Goal: Task Accomplishment & Management: Complete application form

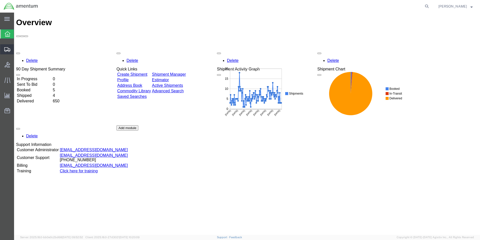
click at [0, 0] on span "Create Shipment" at bounding box center [0, 0] width 0 height 0
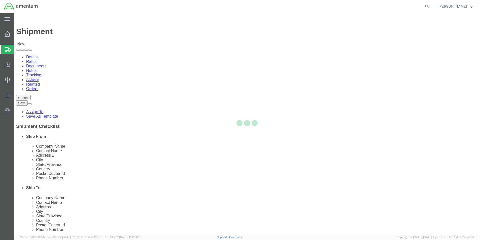
select select
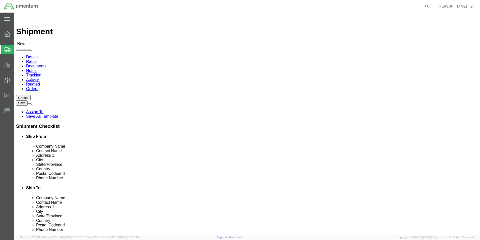
scroll to position [1030, 0]
select select "49931"
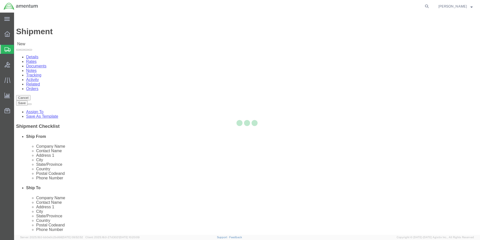
select select "FL"
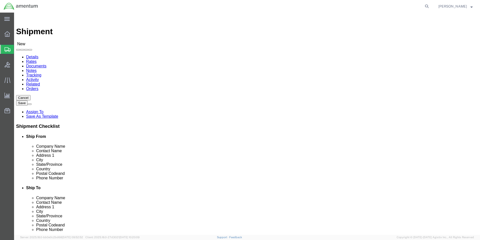
select select "49925"
select select "VA"
click input "text"
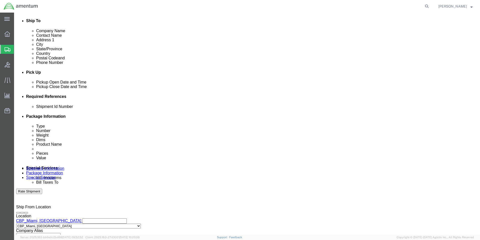
scroll to position [176, 0]
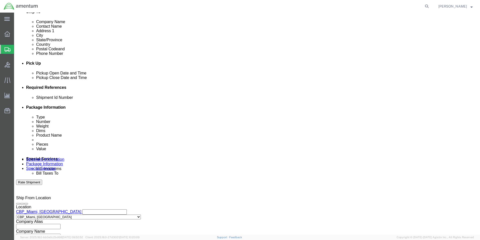
type input "ATTN: Q.A"
click button "Add reference"
click select "Select Account Type Activity ID Airline Appointment Number ASN Batch Request # …"
select select "DEPT"
click select "Select Account Type Activity ID Airline Appointment Number ASN Batch Request # …"
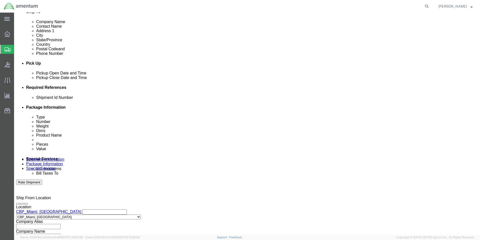
click input "text"
type input "CBP"
drag, startPoint x: 340, startPoint y: 117, endPoint x: 335, endPoint y: 120, distance: 5.4
click button "Add reference"
click select "Select Account Type Activity ID Airline Appointment Number ASN Batch Request # …"
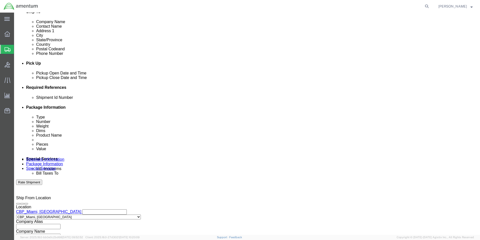
select select "CUSTREF"
click select "Select Account Type Activity ID Airline Appointment Number ASN Batch Request # …"
click input "text"
type input "A/C 22718 HISTORICALS"
click button "Add reference"
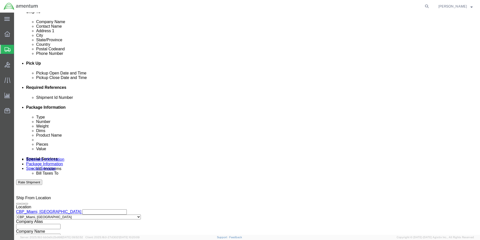
click select "Select Account Type Activity ID Airline Appointment Number ASN Batch Request # …"
select select "PROJNUM"
click select "Select Account Type Activity ID Airline Appointment Number ASN Batch Request # …"
click input "text"
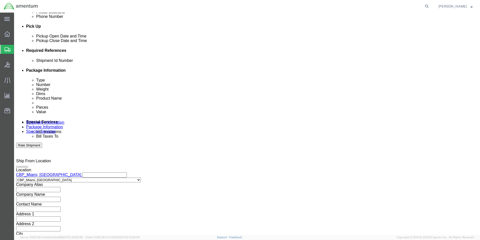
scroll to position [219, 0]
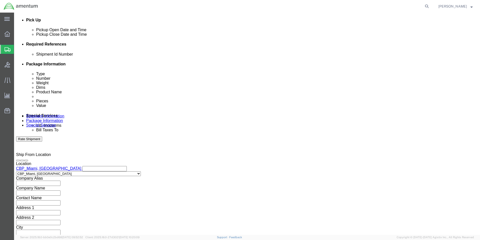
type input "6118.03.03.2219.000.EMI.0000"
click button "Continue"
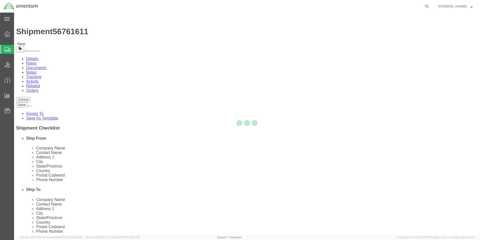
select select "CBOX"
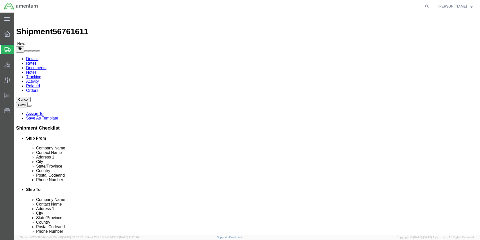
click button "Previous"
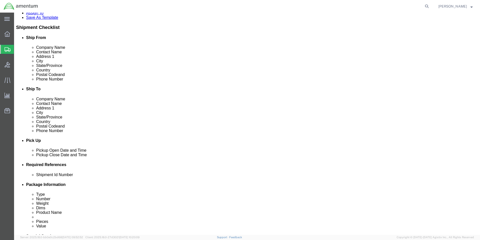
scroll to position [126, 0]
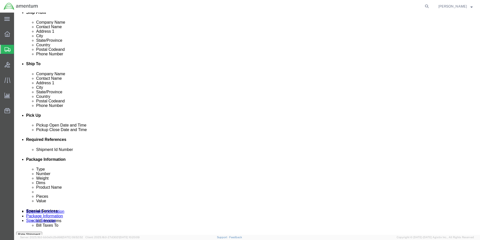
click input "text"
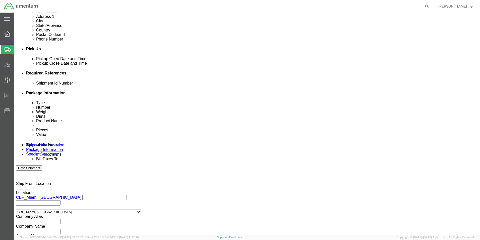
scroll to position [201, 0]
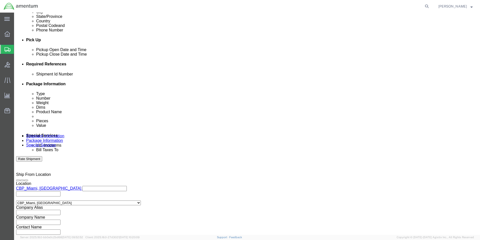
type input "56761611"
click button "Continue"
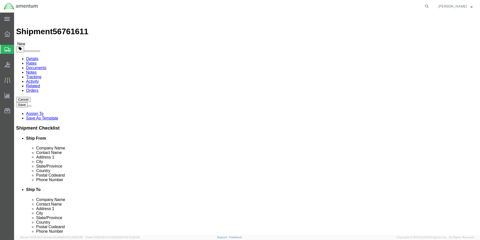
click input "text"
type input "17"
click input "text"
type input "13"
click input "text"
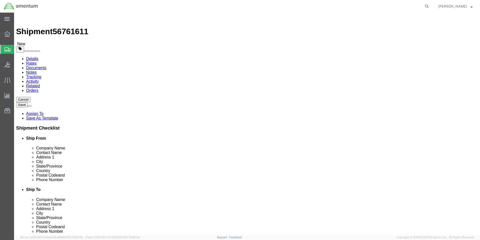
type input "11"
click input "0.00"
type input "15.00"
click span
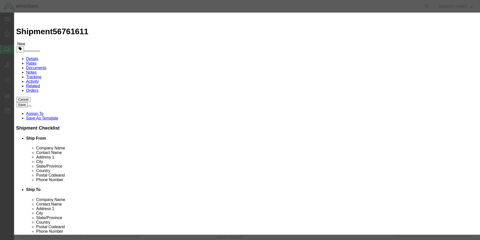
click input "text"
type input "HISTORICALS"
click input "0"
type input "1"
click input "text"
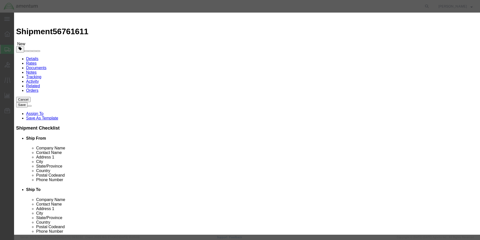
type input "100.00"
click button "Save & Close"
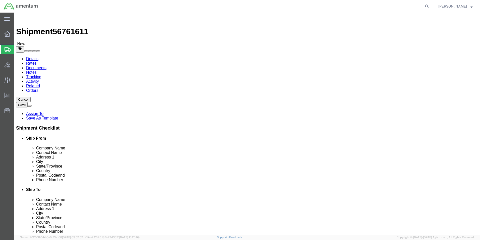
click button "Continue"
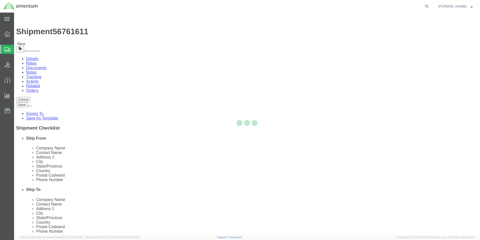
select select
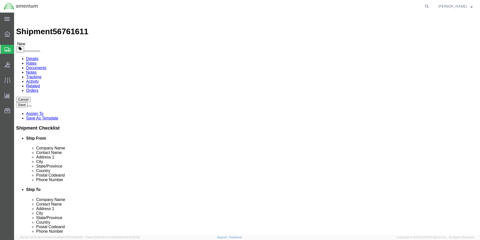
click button "Rate Shipment"
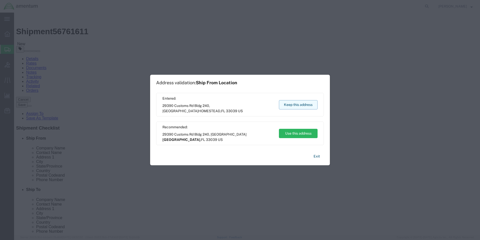
click at [301, 105] on button "Keep this address" at bounding box center [298, 104] width 39 height 9
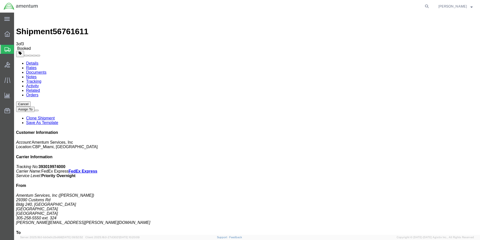
click at [55, 116] on link "Clone Shipment" at bounding box center [40, 118] width 29 height 4
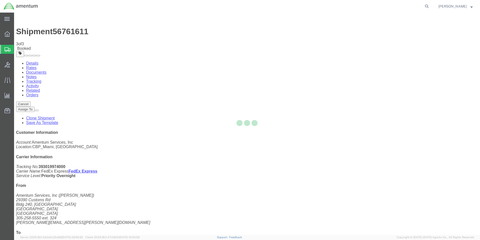
select select "49931"
select select "49925"
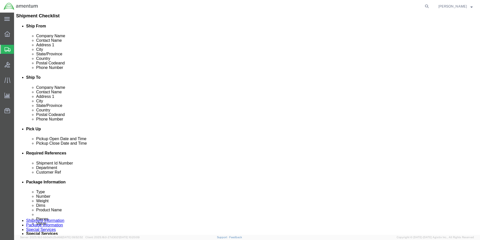
scroll to position [126, 0]
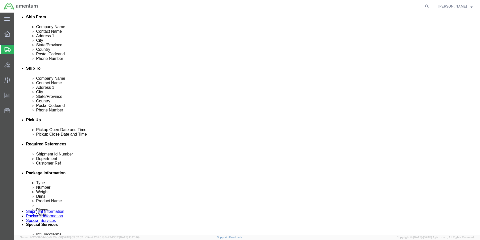
click input "56761611"
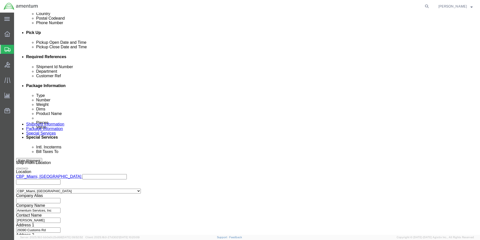
scroll to position [219, 0]
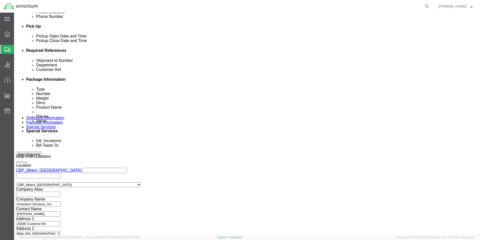
type input "56761831"
click button "Continue"
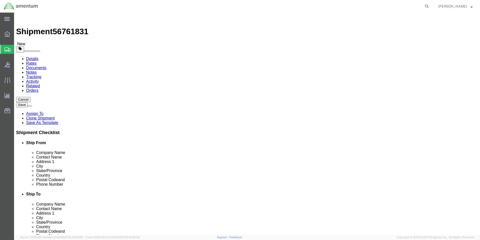
click button "Continue"
click button "Rate Shipment"
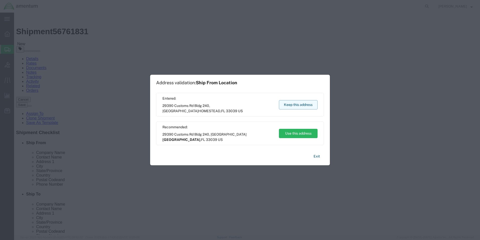
click at [288, 105] on button "Keep this address" at bounding box center [298, 104] width 39 height 9
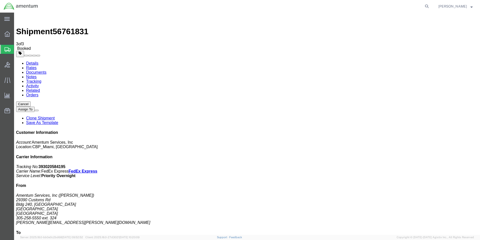
drag, startPoint x: 48, startPoint y: 89, endPoint x: 49, endPoint y: 128, distance: 39.0
